Goal: Task Accomplishment & Management: Book appointment/travel/reservation

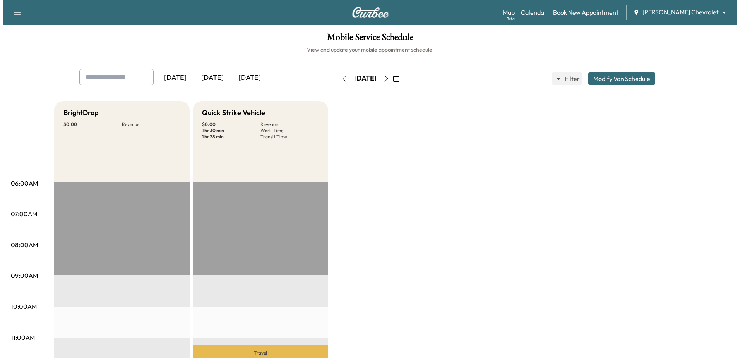
scroll to position [77, 0]
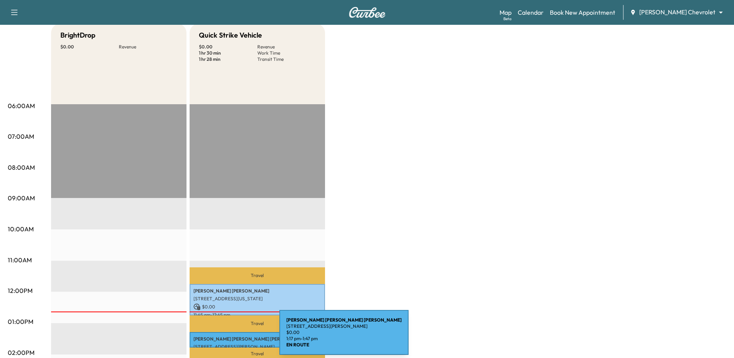
click at [221, 337] on p "Mary Sue McCarty" at bounding box center [258, 339] width 128 height 6
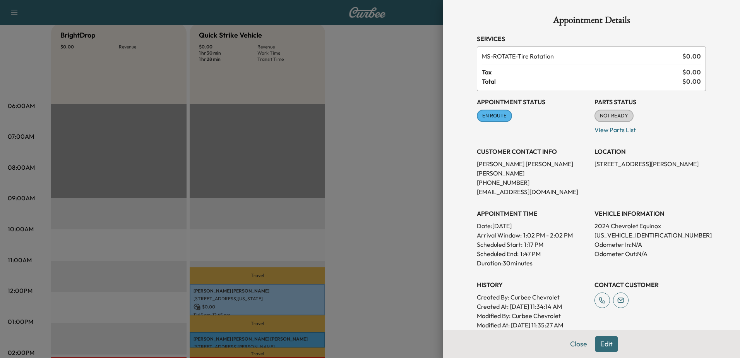
click at [656, 230] on p "3GNAXKEG7RL219952" at bounding box center [650, 234] width 111 height 9
click at [634, 230] on p "3GNAXKEG7RL219952" at bounding box center [650, 234] width 111 height 9
copy p "3GNAXKEG7RL219952"
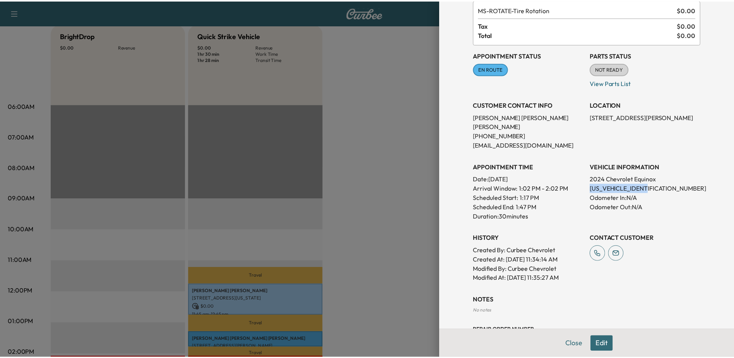
scroll to position [0, 0]
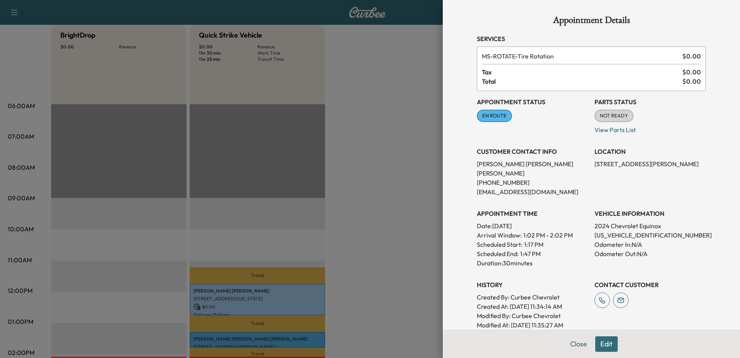
click at [384, 222] on div at bounding box center [370, 179] width 740 height 358
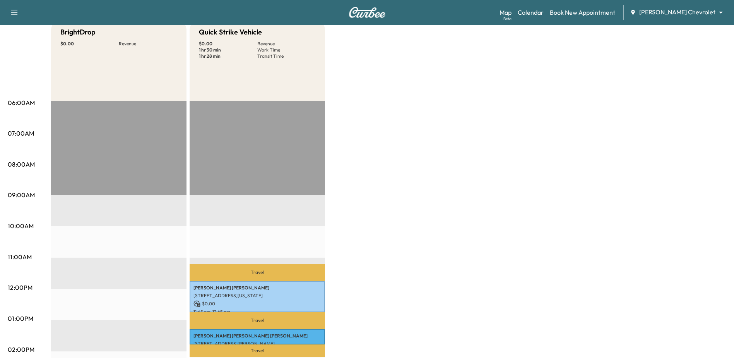
scroll to position [92, 0]
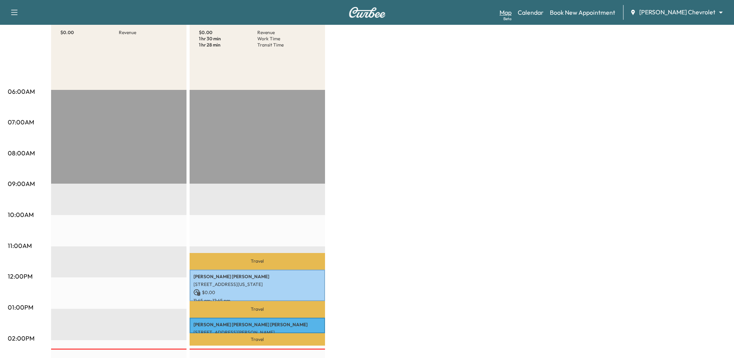
click at [512, 15] on link "Map Beta" at bounding box center [506, 12] width 12 height 9
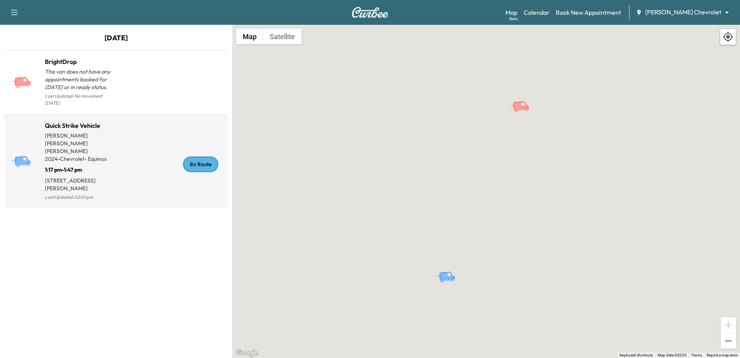
click at [192, 156] on div "En Route" at bounding box center [200, 163] width 35 height 15
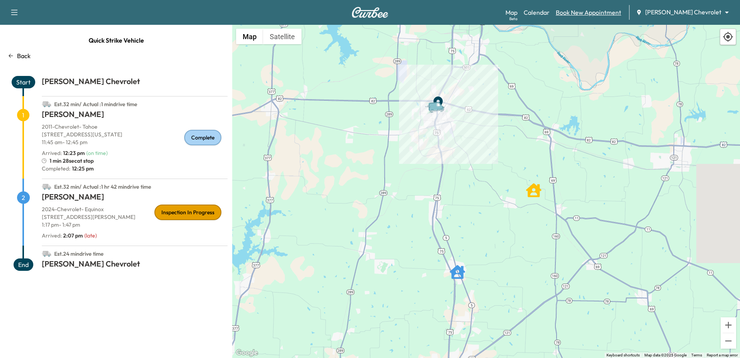
click at [612, 12] on link "Book New Appointment" at bounding box center [588, 12] width 65 height 9
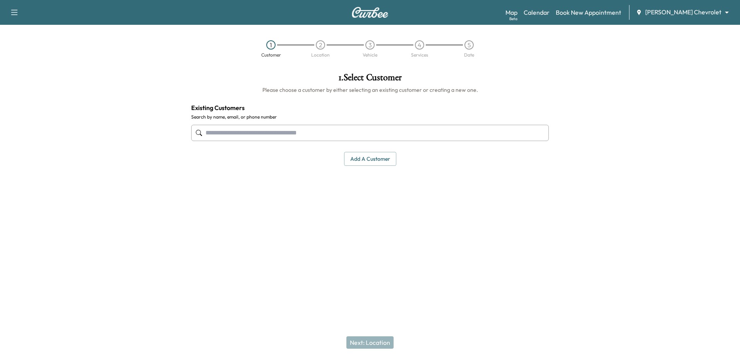
click at [275, 132] on input "text" at bounding box center [370, 133] width 358 height 16
click at [374, 159] on button "Add a customer" at bounding box center [370, 159] width 52 height 14
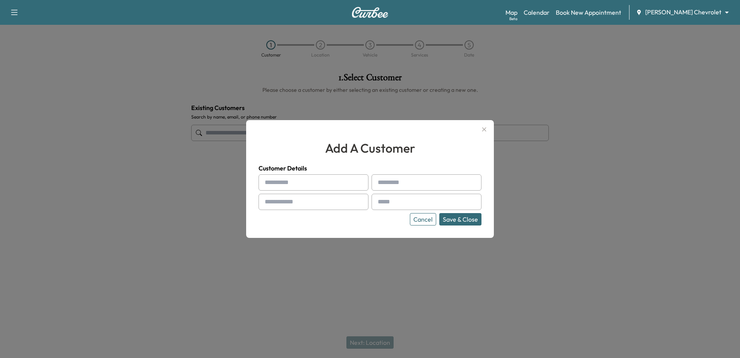
click at [284, 185] on input "text" at bounding box center [314, 182] width 110 height 16
type input "****"
type input "*****"
click at [320, 206] on input "text" at bounding box center [314, 202] width 110 height 16
type input "**********"
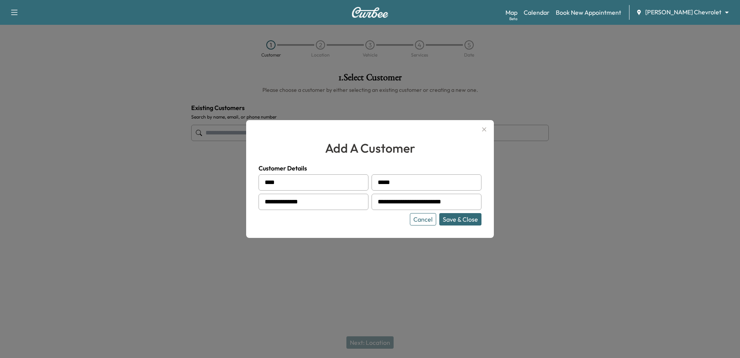
type input "**********"
click at [457, 216] on button "Save & Close" at bounding box center [460, 219] width 42 height 12
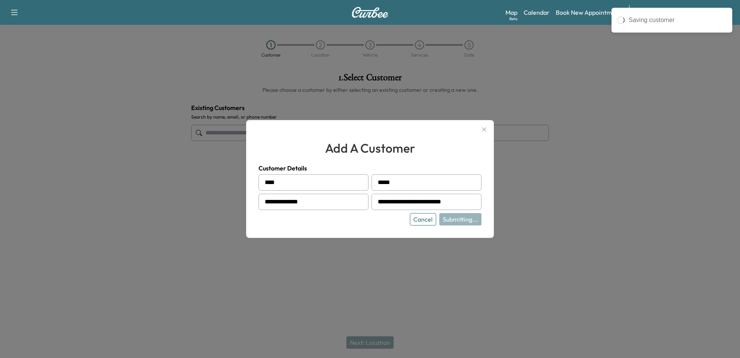
type input "**********"
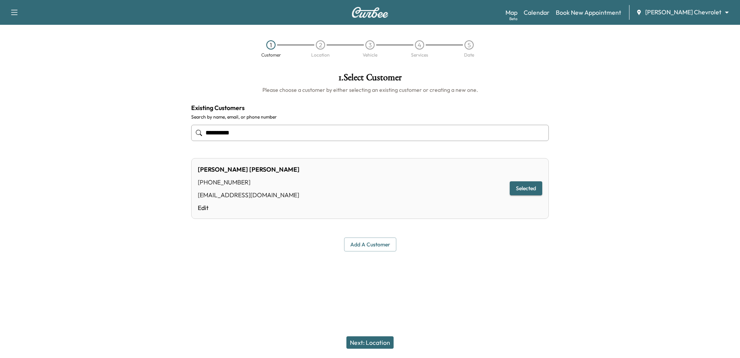
click at [483, 190] on div "[PERSON_NAME] [PHONE_NUMBER] [EMAIL_ADDRESS][DOMAIN_NAME] Edit Selected" at bounding box center [370, 188] width 358 height 61
click at [482, 181] on div "[PERSON_NAME] [PHONE_NUMBER] [EMAIL_ADDRESS][DOMAIN_NAME] Edit Selected" at bounding box center [370, 188] width 358 height 61
click at [526, 186] on button "Selected" at bounding box center [526, 188] width 33 height 14
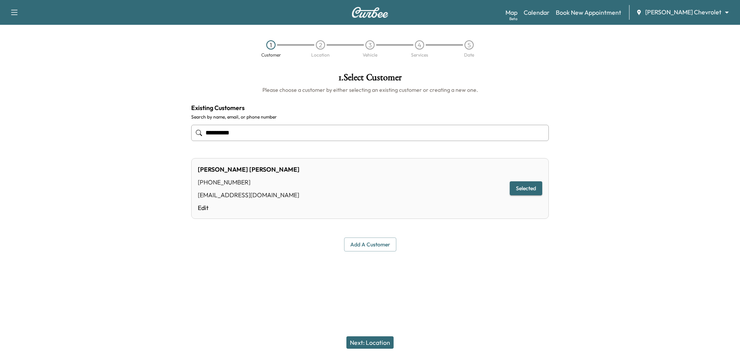
click at [366, 342] on button "Next: Location" at bounding box center [369, 342] width 47 height 12
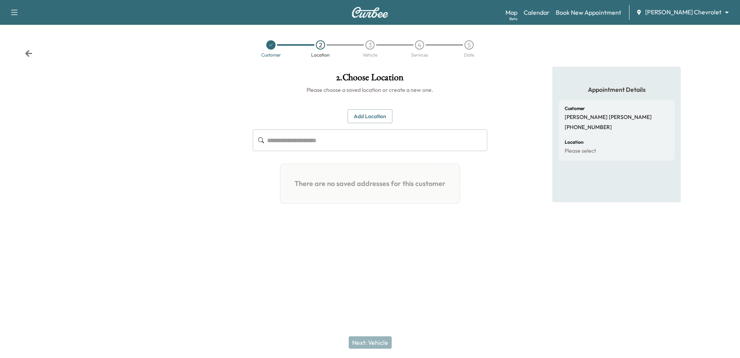
click at [384, 115] on button "Add Location" at bounding box center [370, 116] width 45 height 14
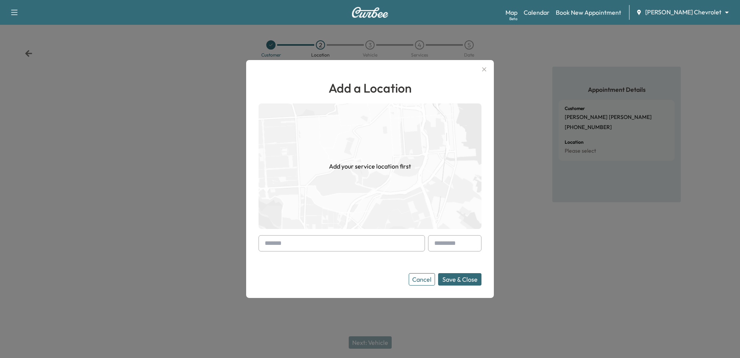
click at [293, 242] on input "text" at bounding box center [342, 243] width 166 height 16
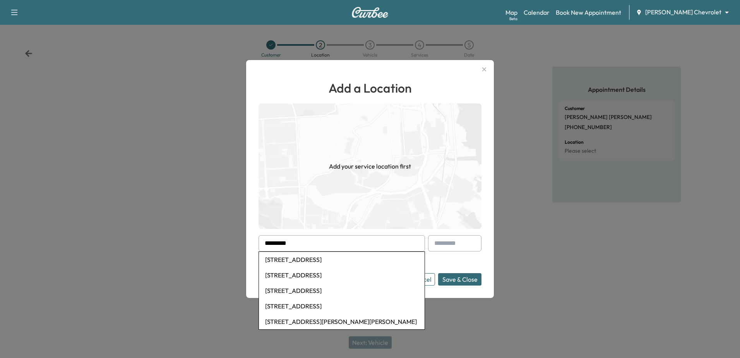
click at [308, 259] on li "[STREET_ADDRESS]" at bounding box center [342, 259] width 166 height 15
type input "**********"
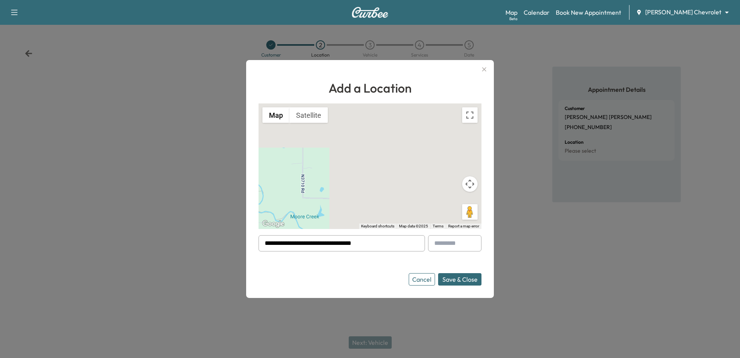
click at [467, 278] on button "Save & Close" at bounding box center [459, 279] width 43 height 12
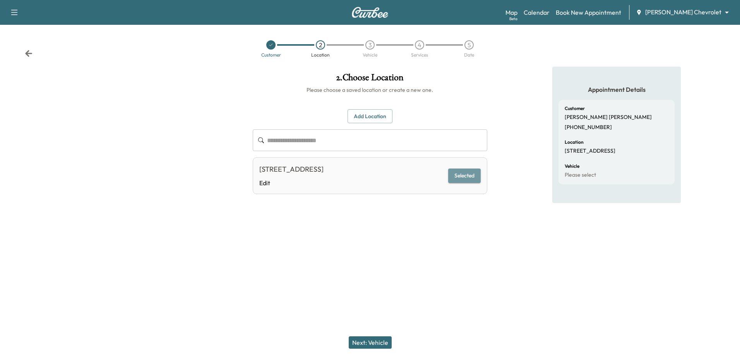
click at [461, 176] on button "Selected" at bounding box center [464, 175] width 33 height 14
click at [368, 342] on button "Next: Vehicle" at bounding box center [370, 342] width 43 height 12
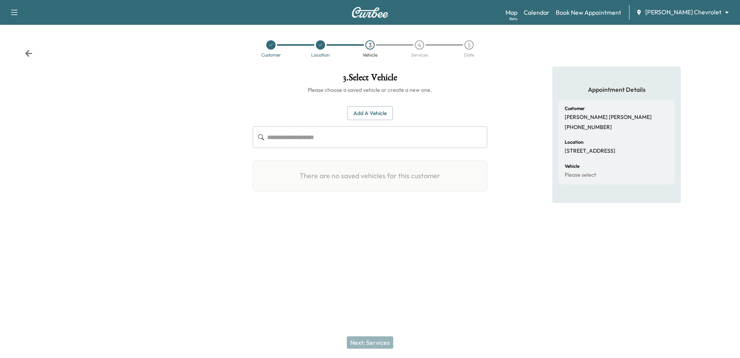
click at [328, 132] on input "text" at bounding box center [377, 137] width 220 height 22
click at [363, 110] on button "Add a Vehicle" at bounding box center [370, 113] width 46 height 14
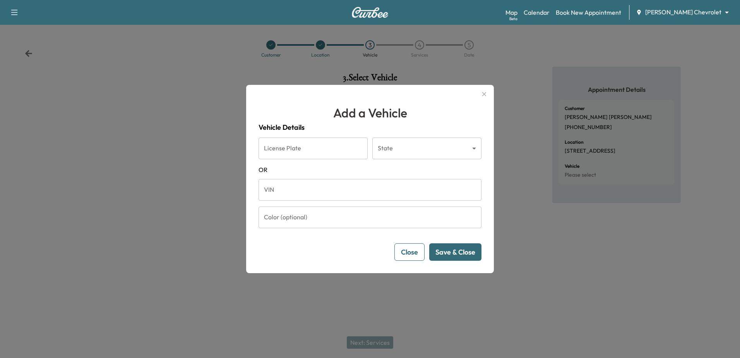
click at [289, 192] on input "VIN" at bounding box center [370, 190] width 223 height 22
paste input "**********"
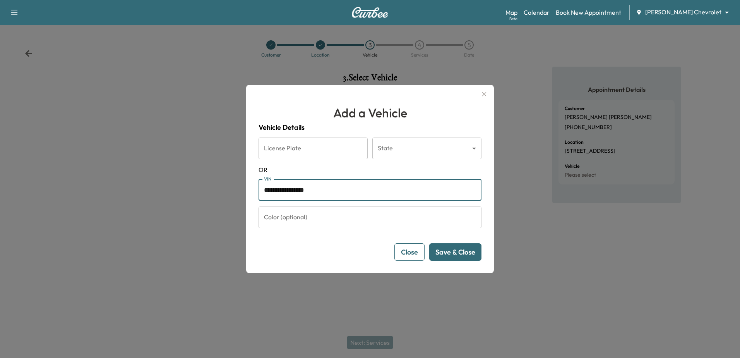
type input "**********"
click at [454, 254] on button "Save & Close" at bounding box center [455, 251] width 52 height 17
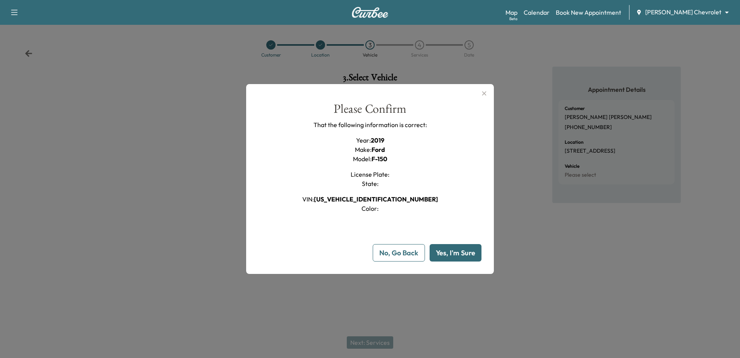
click at [455, 254] on button "Yes, I'm Sure" at bounding box center [456, 252] width 52 height 17
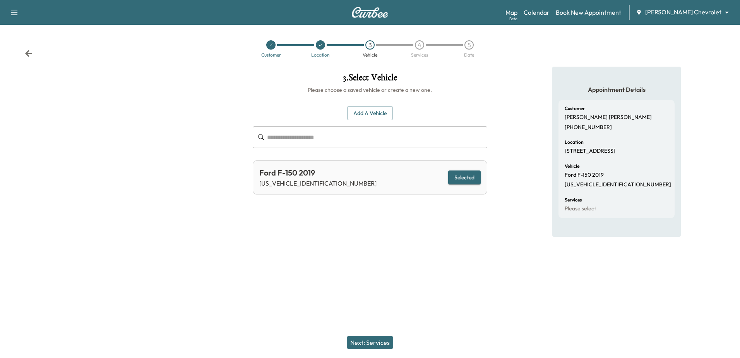
click at [378, 341] on button "Next: Services" at bounding box center [370, 342] width 46 height 12
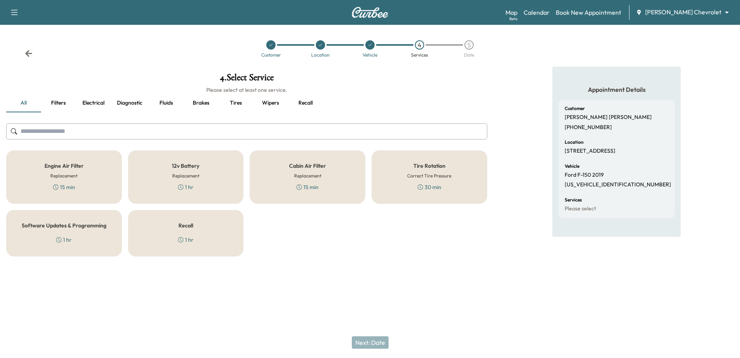
click at [442, 186] on div "Tire Rotation Correct Tire Pressure 30 min" at bounding box center [430, 176] width 116 height 53
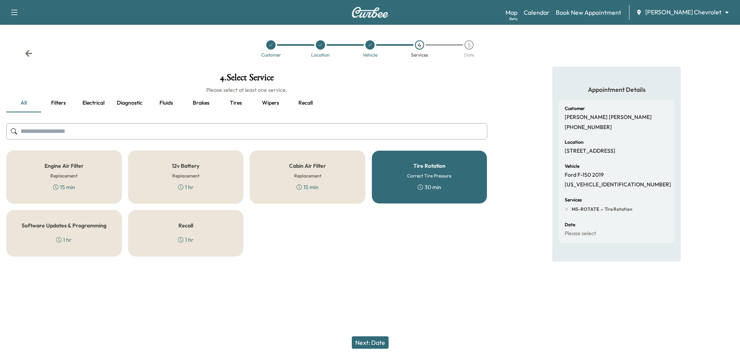
click at [380, 340] on button "Next: Date" at bounding box center [370, 342] width 37 height 12
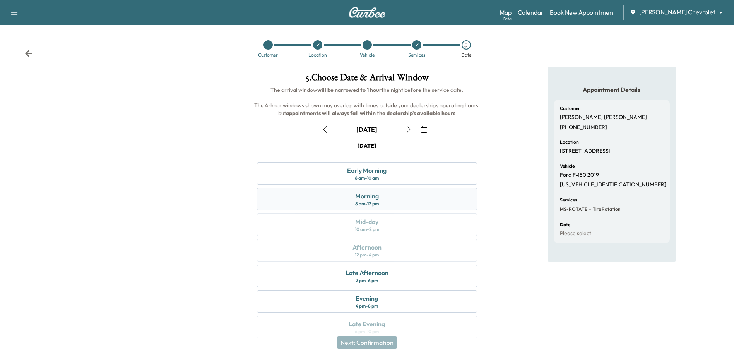
click at [379, 202] on div "8 am - 12 pm" at bounding box center [367, 203] width 24 height 6
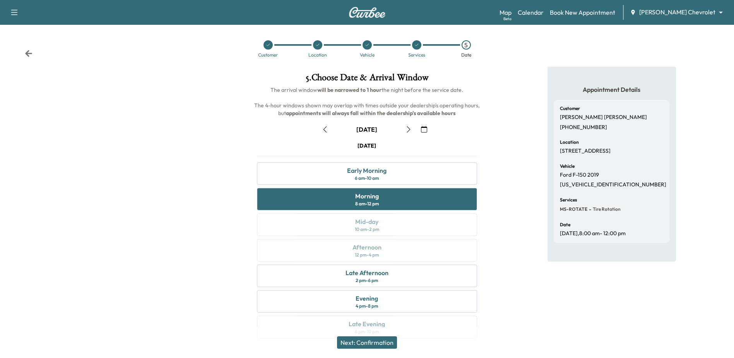
click at [371, 343] on button "Next: Confirmation" at bounding box center [367, 342] width 60 height 12
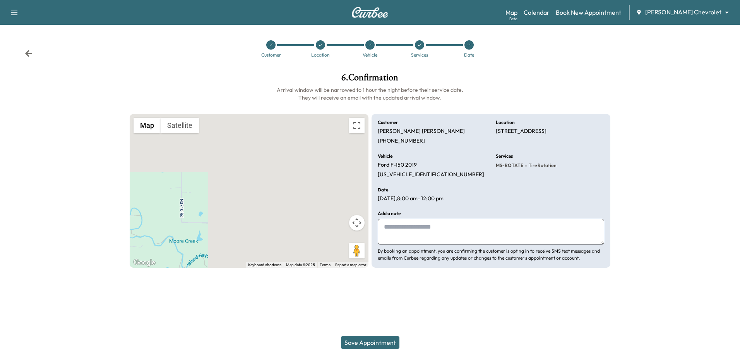
click at [427, 229] on textarea at bounding box center [491, 232] width 226 height 26
click at [442, 226] on textarea "**********" at bounding box center [491, 232] width 226 height 26
click at [435, 227] on textarea "**********" at bounding box center [491, 232] width 226 height 26
drag, startPoint x: 484, startPoint y: 228, endPoint x: 648, endPoint y: 223, distance: 163.8
click at [648, 223] on div at bounding box center [678, 170] width 123 height 207
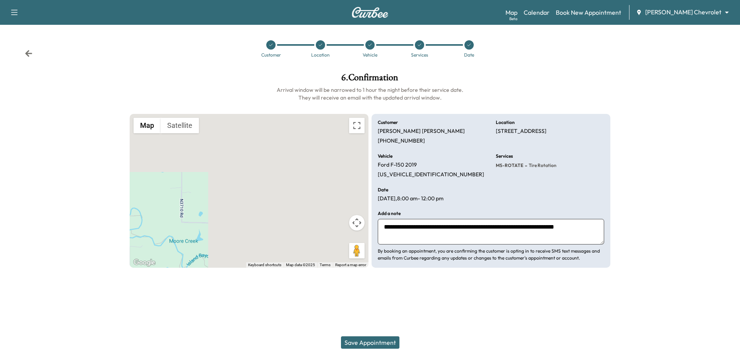
type textarea "**********"
click at [378, 343] on button "Save Appointment" at bounding box center [370, 342] width 58 height 12
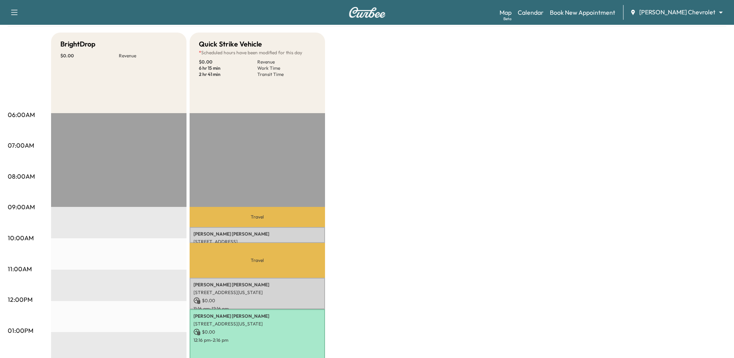
scroll to position [73, 0]
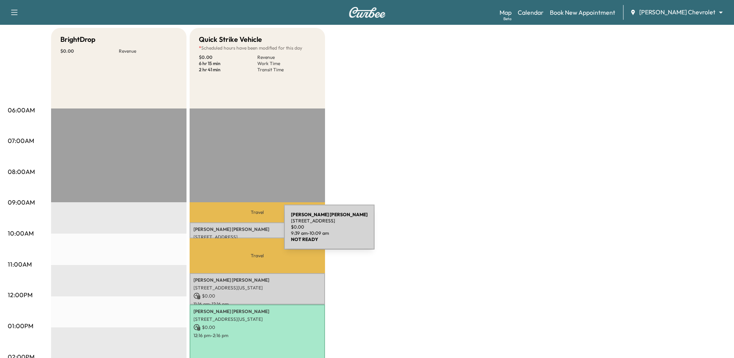
click at [226, 231] on div "[PERSON_NAME] [STREET_ADDRESS] $ 0.00 9:39 am - 10:09 am" at bounding box center [257, 229] width 135 height 15
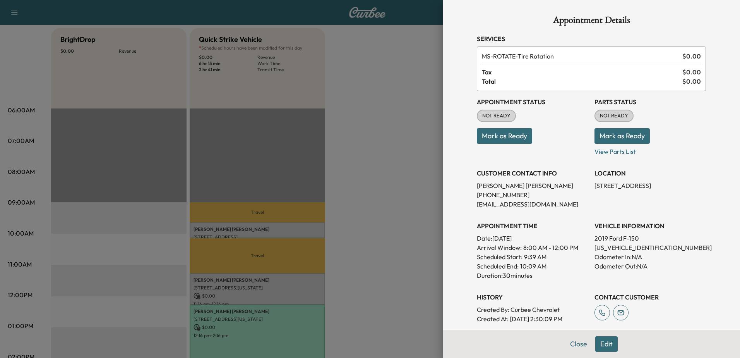
click at [343, 117] on div at bounding box center [370, 179] width 740 height 358
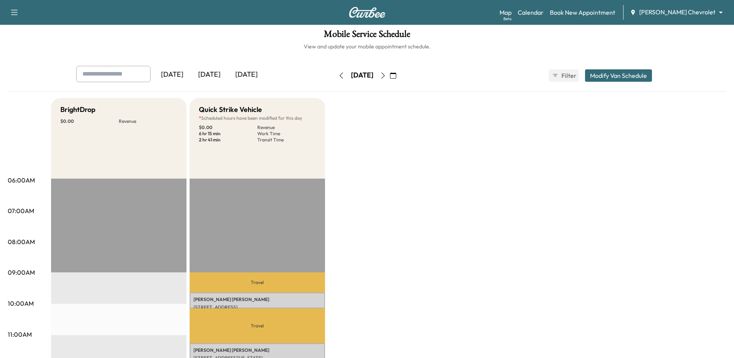
scroll to position [0, 0]
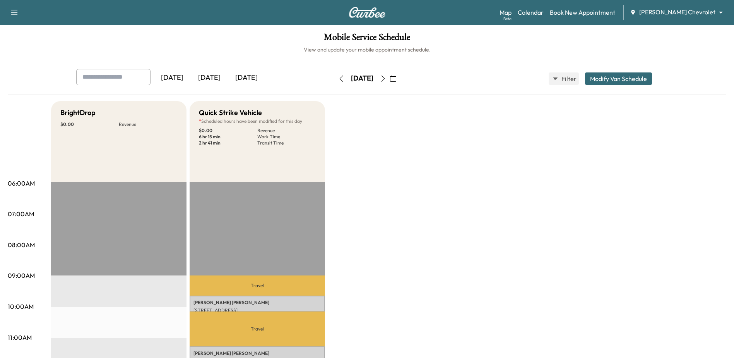
click at [215, 78] on div "[DATE]" at bounding box center [209, 78] width 37 height 18
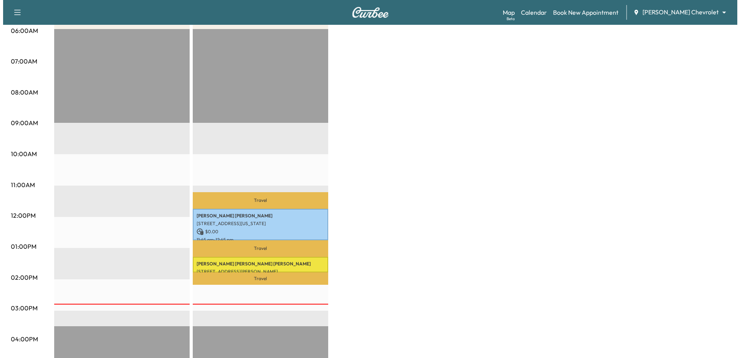
scroll to position [170, 0]
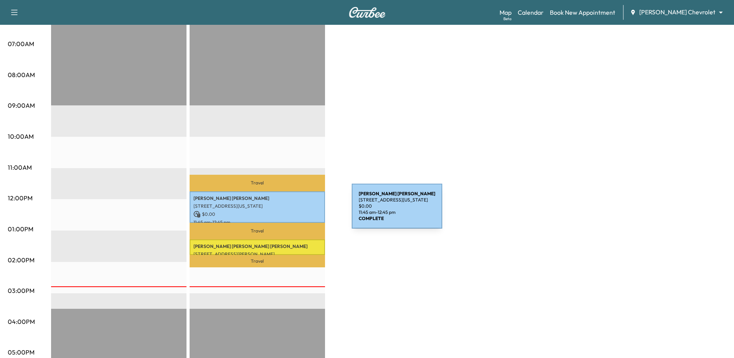
click at [293, 211] on p "$ 0.00" at bounding box center [258, 214] width 128 height 7
